Goal: Go to known website

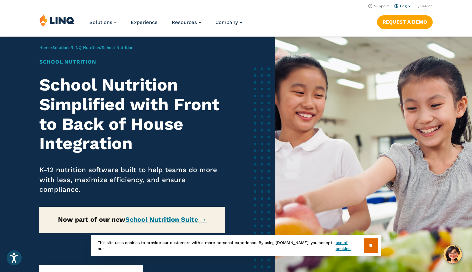
click at [403, 5] on link "Login" at bounding box center [402, 6] width 16 height 4
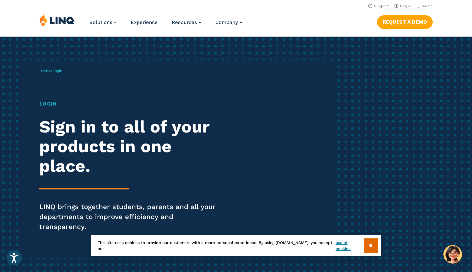
click at [52, 105] on h1 "Login" at bounding box center [130, 104] width 182 height 8
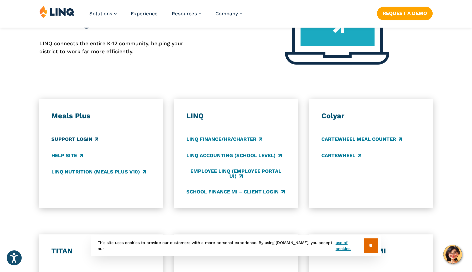
scroll to position [331, 0]
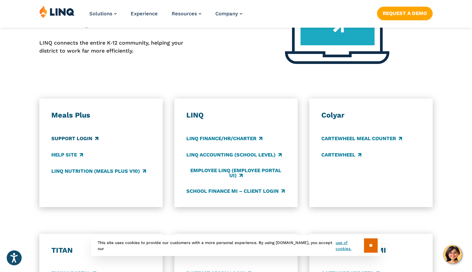
click at [78, 135] on link "Support Login" at bounding box center [74, 138] width 47 height 7
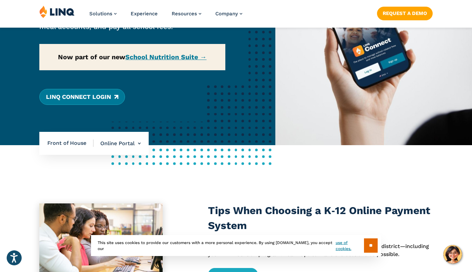
scroll to position [118, 0]
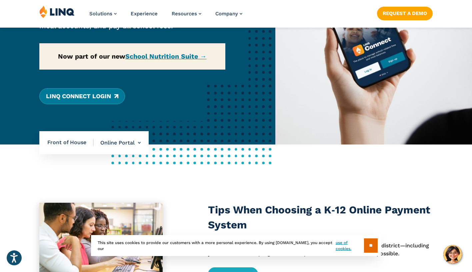
click at [77, 97] on link "LINQ Connect Login" at bounding box center [82, 96] width 86 height 16
